Goal: Transaction & Acquisition: Purchase product/service

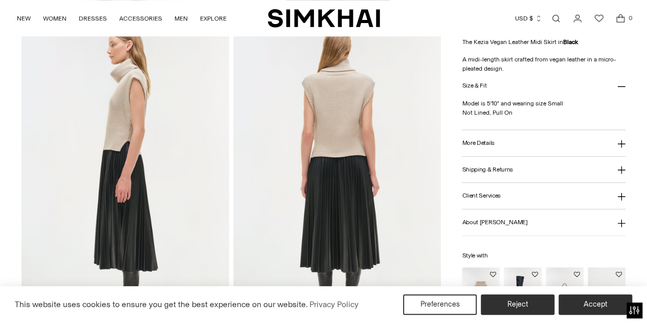
scroll to position [368, 0]
click at [489, 149] on button "More Details" at bounding box center [544, 144] width 164 height 26
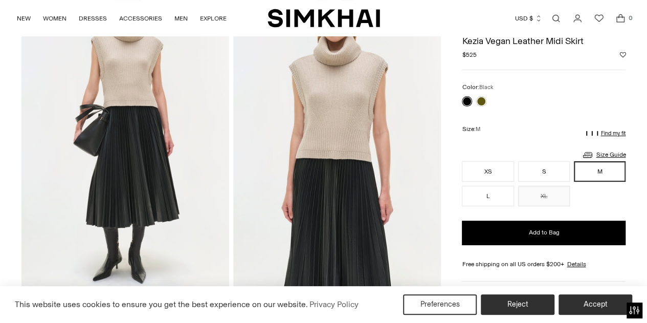
scroll to position [90, 0]
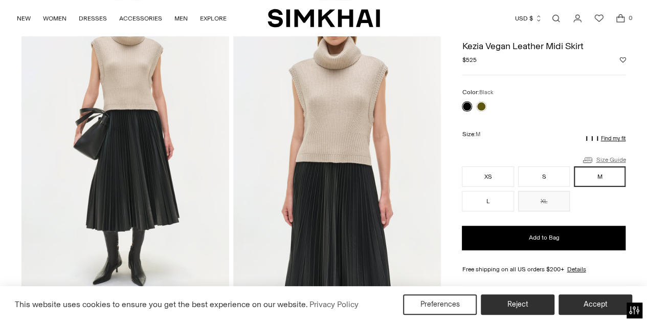
click at [606, 158] on link "Size Guide" at bounding box center [603, 159] width 44 height 13
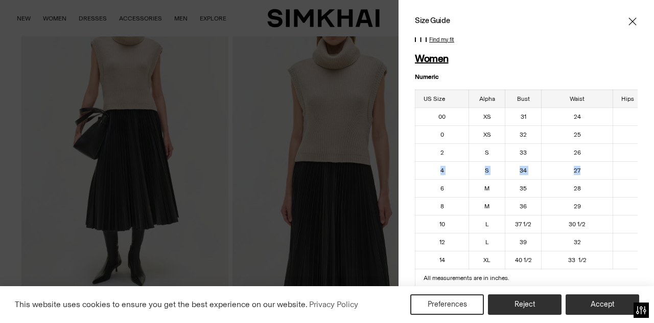
drag, startPoint x: 586, startPoint y: 169, endPoint x: 434, endPoint y: 161, distance: 153.1
click at [434, 161] on tr "4 S 34 27 37 1/2" at bounding box center [549, 170] width 266 height 18
click at [629, 20] on icon "Close" at bounding box center [633, 21] width 8 height 8
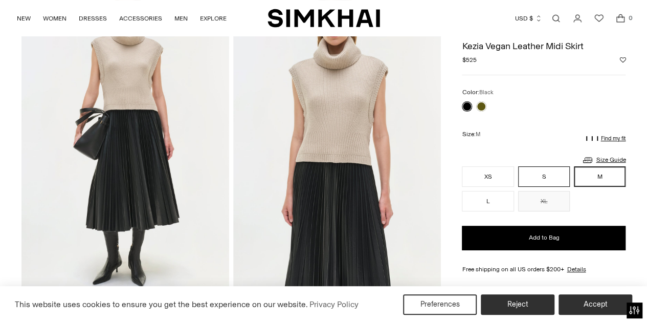
click at [536, 169] on button "S" at bounding box center [544, 176] width 52 height 20
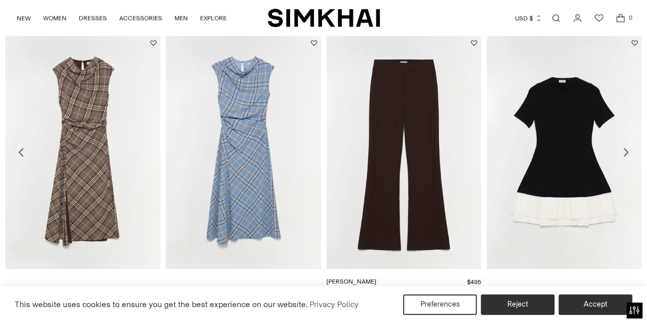
scroll to position [1041, 0]
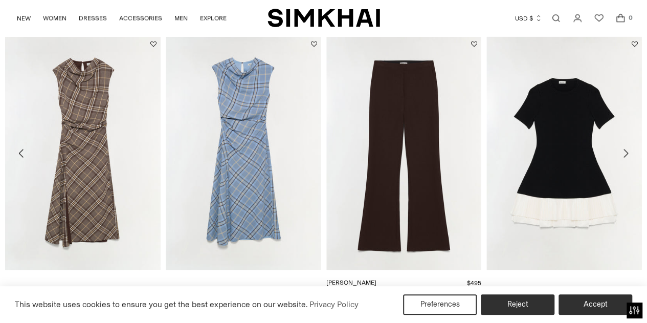
click at [376, 279] on link "[PERSON_NAME]" at bounding box center [351, 282] width 50 height 7
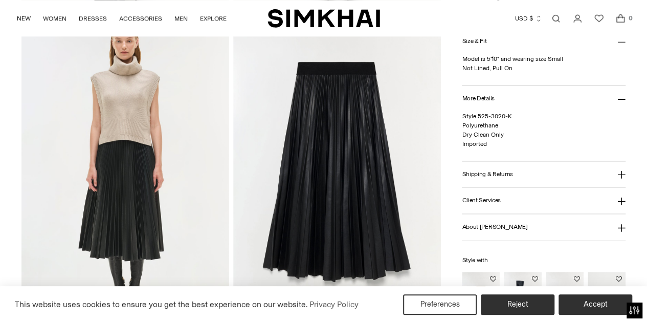
scroll to position [690, 0]
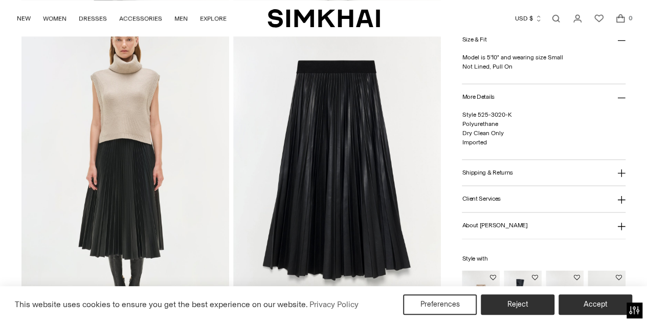
click at [339, 178] on img at bounding box center [337, 170] width 208 height 311
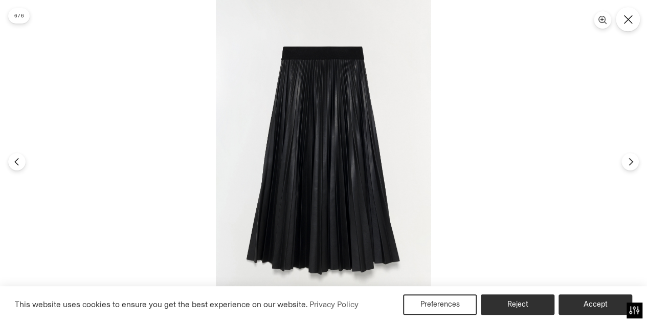
click at [634, 21] on button "Close" at bounding box center [628, 19] width 24 height 24
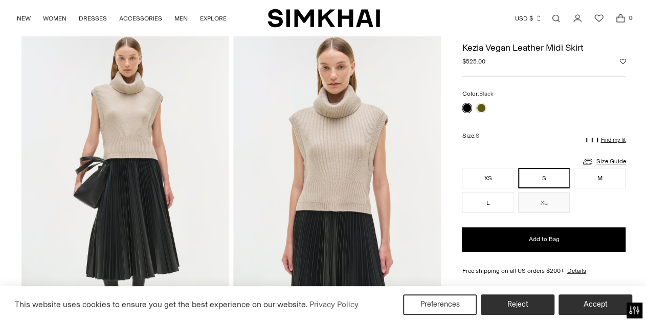
scroll to position [41, 0]
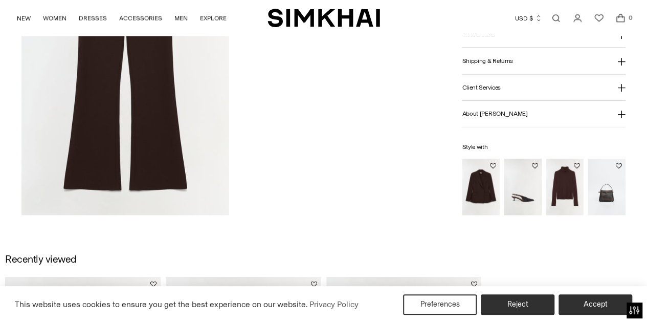
scroll to position [1117, 0]
click at [0, 0] on img "Sylvie Slingback Kitten Heel" at bounding box center [0, 0] width 0 height 0
